Goal: Information Seeking & Learning: Compare options

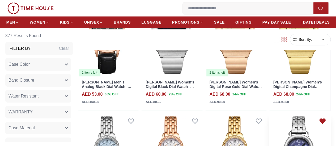
scroll to position [291, 0]
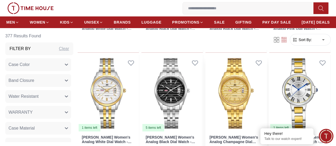
scroll to position [981, 0]
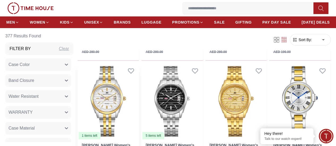
click at [127, 92] on img at bounding box center [108, 101] width 61 height 77
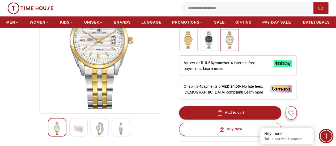
scroll to position [53, 0]
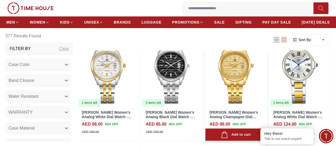
scroll to position [1005, 0]
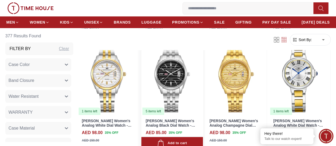
click at [185, 71] on img at bounding box center [171, 77] width 61 height 77
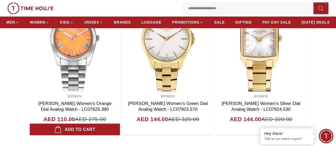
scroll to position [398, 0]
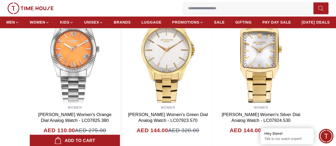
click at [80, 57] on img at bounding box center [75, 50] width 90 height 106
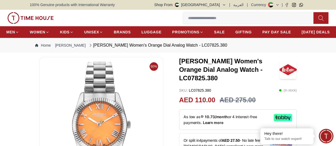
scroll to position [133, 0]
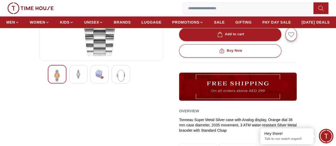
click at [116, 82] on img at bounding box center [121, 76] width 10 height 12
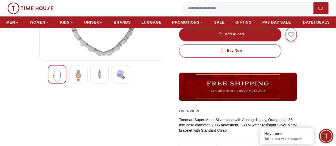
click at [90, 84] on div at bounding box center [99, 74] width 19 height 19
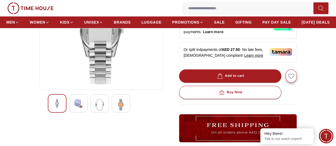
scroll to position [106, 0]
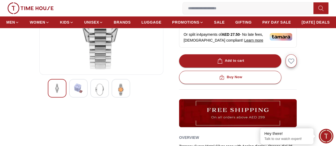
click at [74, 93] on img at bounding box center [79, 89] width 10 height 10
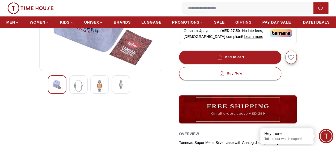
scroll to position [133, 0]
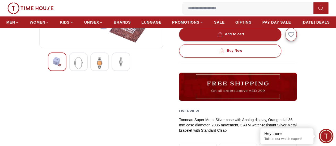
click at [52, 71] on div at bounding box center [57, 62] width 19 height 19
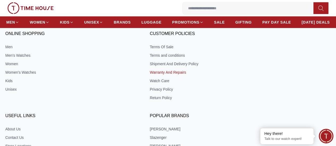
scroll to position [760, 0]
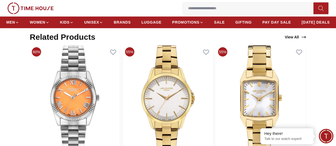
scroll to position [300, 0]
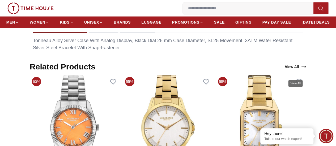
click at [292, 71] on link "View All" at bounding box center [296, 66] width 24 height 7
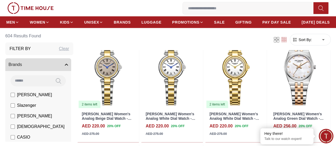
scroll to position [611, 0]
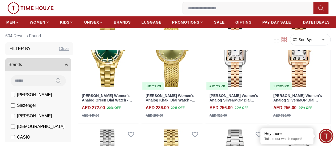
scroll to position [1567, 0]
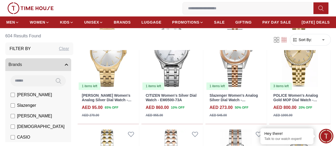
scroll to position [2125, 0]
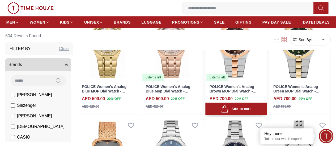
scroll to position [2603, 0]
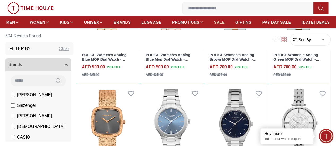
click at [225, 24] on span "SALE" at bounding box center [219, 22] width 11 height 5
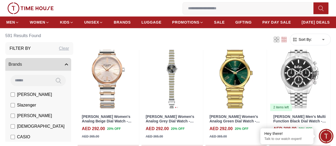
scroll to position [372, 0]
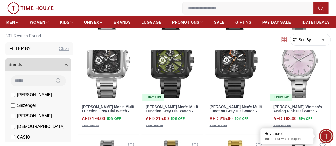
scroll to position [850, 0]
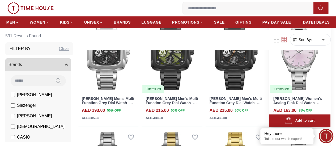
click at [309, 97] on link "[PERSON_NAME] Women's Analog Pink Dial Watch - LC08011.380" at bounding box center [297, 103] width 49 height 13
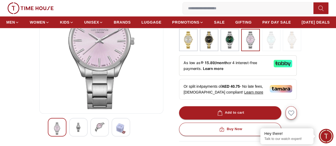
scroll to position [159, 0]
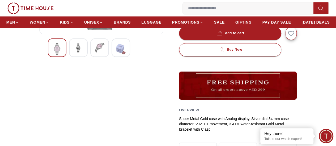
click at [95, 53] on img at bounding box center [100, 48] width 10 height 10
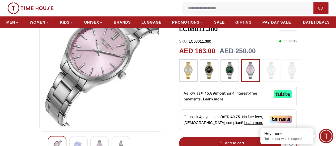
scroll to position [27, 0]
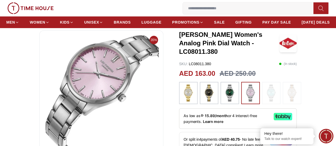
click at [185, 97] on img at bounding box center [188, 93] width 13 height 17
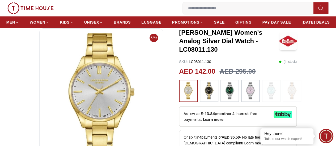
scroll to position [53, 0]
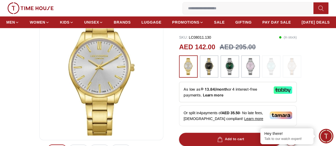
click at [251, 70] on img at bounding box center [250, 66] width 13 height 17
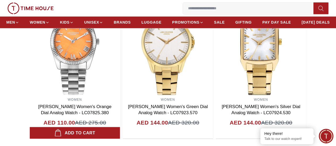
scroll to position [372, 0]
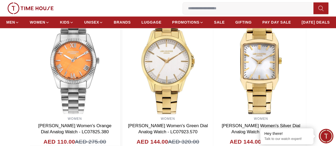
click at [73, 76] on img at bounding box center [75, 61] width 90 height 106
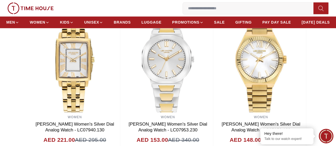
scroll to position [341, 0]
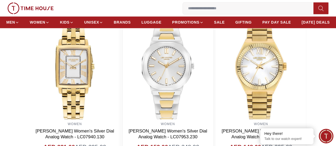
click at [198, 139] on link "[PERSON_NAME] Women's Silver Dial Analog Watch - LC07953.230" at bounding box center [168, 134] width 79 height 11
